Goal: Task Accomplishment & Management: Manage account settings

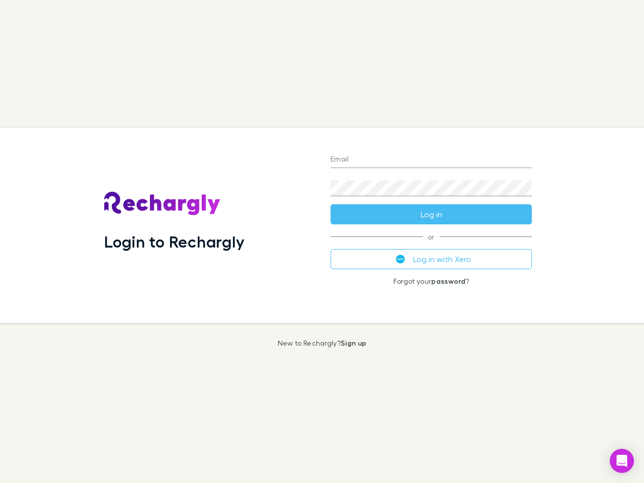
click at [322, 241] on div "Login to Rechargly" at bounding box center [209, 225] width 226 height 195
click at [431, 160] on input "Email" at bounding box center [430, 160] width 201 height 16
click at [431, 214] on button "Log in" at bounding box center [430, 214] width 201 height 20
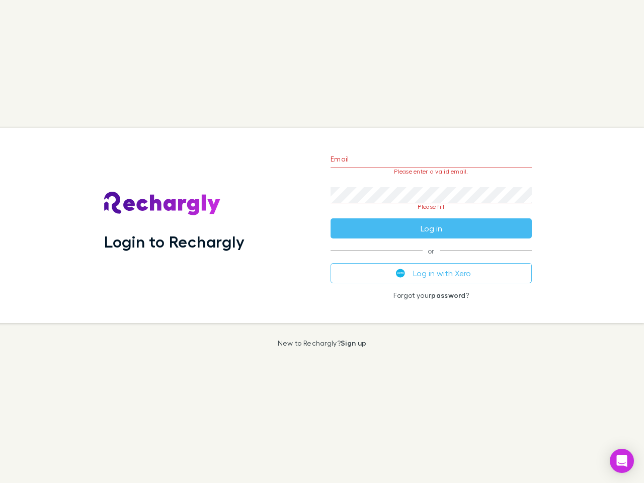
click at [431, 259] on div "Email Please enter a valid email. Password Please fill Log in or Log in with Xe…" at bounding box center [430, 225] width 217 height 195
click at [622, 461] on icon "Open Intercom Messenger" at bounding box center [622, 461] width 11 height 12
